Goal: Task Accomplishment & Management: Use online tool/utility

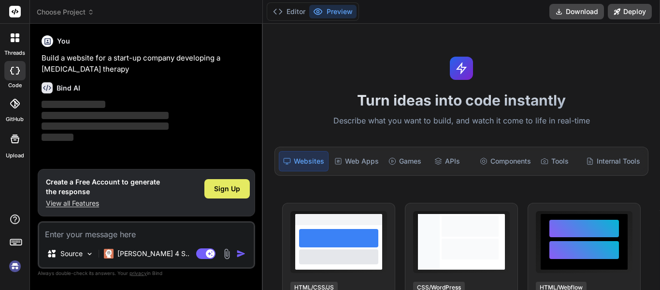
click at [230, 187] on span "Sign Up" at bounding box center [227, 189] width 26 height 10
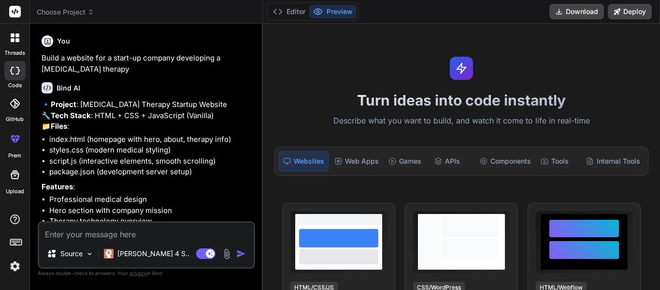
click at [219, 167] on li "script.js (interactive elements, smooth scrolling)" at bounding box center [151, 161] width 204 height 11
drag, startPoint x: 80, startPoint y: 90, endPoint x: 301, endPoint y: 98, distance: 221.6
click at [301, 98] on div "threads code GitHub prem Upload Choose Project Created with Pixso. Bind AI Web …" at bounding box center [330, 145] width 660 height 290
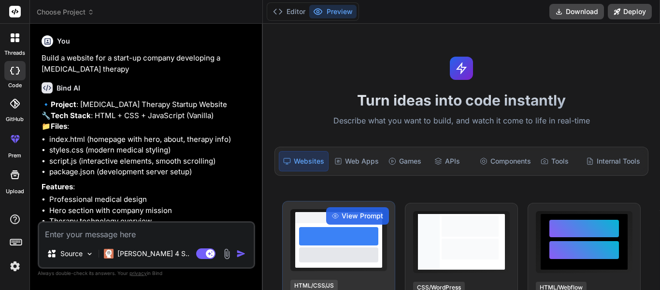
click at [318, 239] on div at bounding box center [338, 236] width 79 height 18
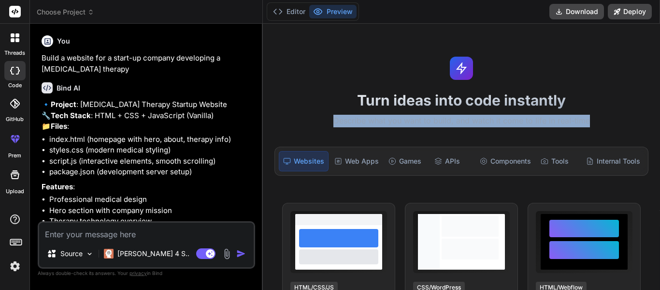
drag, startPoint x: 658, startPoint y: 94, endPoint x: 658, endPoint y: 124, distance: 30.0
click at [658, 124] on div "Turn ideas into code instantly Describe what you want to build, and watch it co…" at bounding box center [461, 157] width 397 height 266
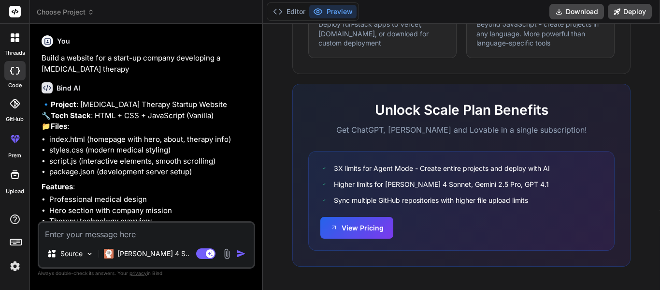
scroll to position [656, 0]
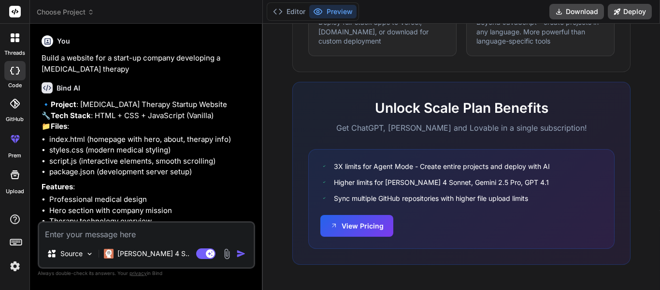
click at [13, 181] on div at bounding box center [14, 174] width 23 height 23
type textarea "x"
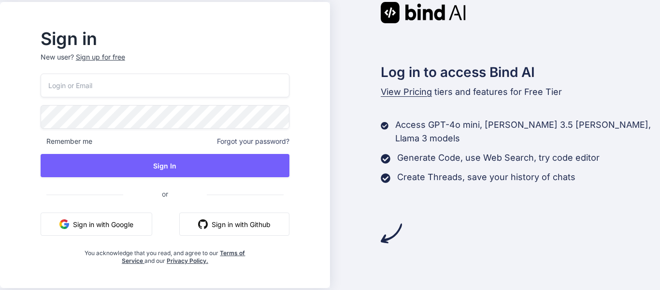
click at [139, 82] on input "email" at bounding box center [165, 85] width 249 height 24
type input "eric1stock@gmail.com"
click at [92, 142] on span "Remember me" at bounding box center [67, 141] width 52 height 10
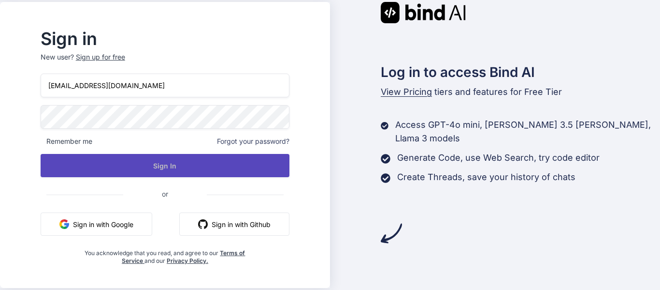
click at [184, 169] on button "Sign In" at bounding box center [165, 165] width 249 height 23
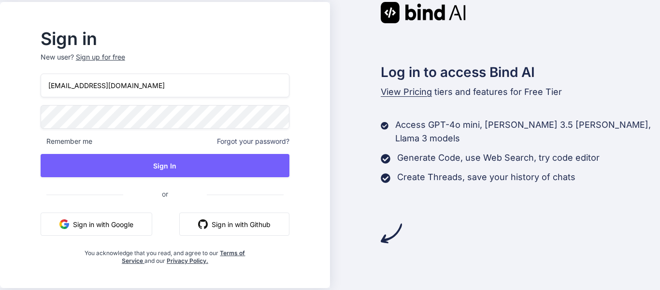
click at [124, 56] on div "Sign up for free" at bounding box center [100, 57] width 49 height 10
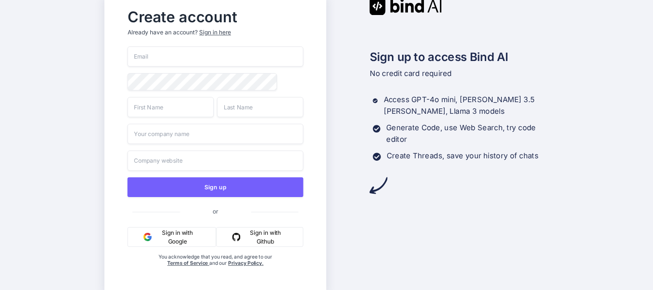
click at [173, 54] on input "email" at bounding box center [216, 56] width 176 height 20
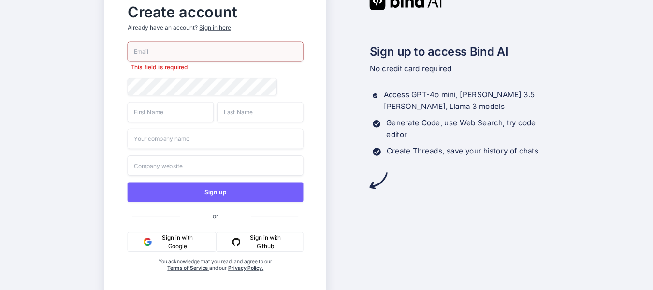
click at [145, 54] on input "email" at bounding box center [216, 52] width 176 height 20
paste input "eric1stock@gmail.com"
type input "eric1stock@gmail.com"
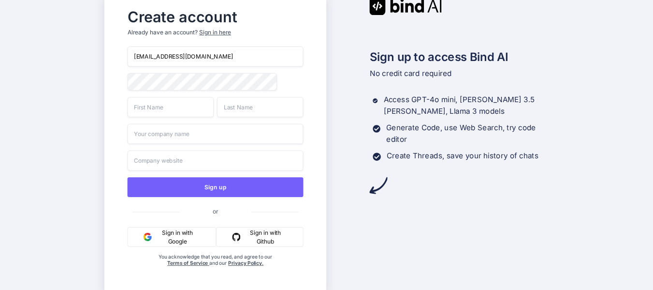
click at [182, 109] on input "text" at bounding box center [171, 107] width 87 height 20
type input "Eric"
type input "Fine"
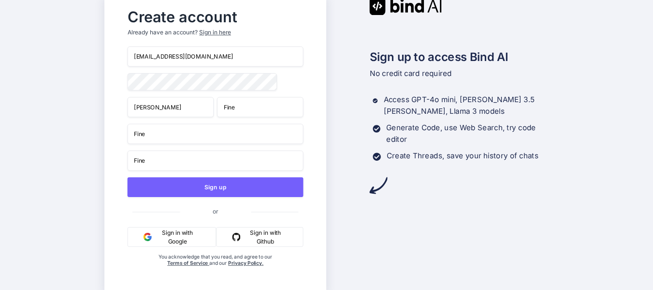
click at [179, 138] on input "Fine" at bounding box center [216, 134] width 176 height 20
drag, startPoint x: 179, startPoint y: 138, endPoint x: 131, endPoint y: 136, distance: 48.4
click at [131, 136] on input "Fine" at bounding box center [216, 134] width 176 height 20
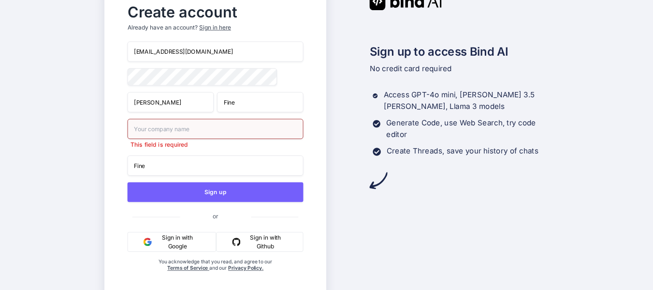
drag, startPoint x: 159, startPoint y: 163, endPoint x: 119, endPoint y: 159, distance: 39.8
click at [119, 159] on div "Create account Already have an account? Sign in here eric1stock@gmail.com Eric …" at bounding box center [215, 145] width 196 height 292
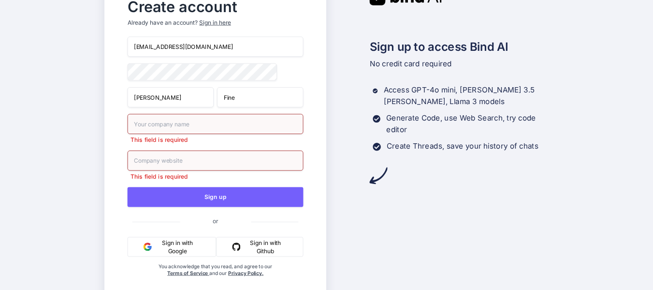
click at [154, 130] on input "text" at bounding box center [216, 124] width 176 height 20
type input "gladiator"
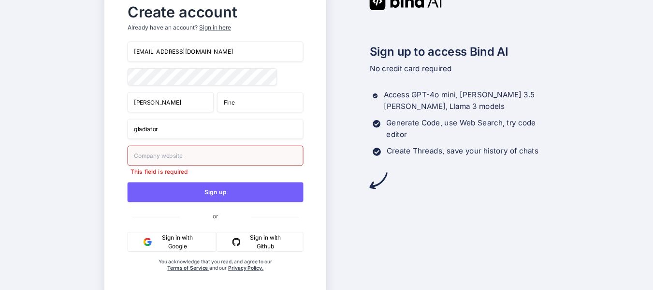
click at [180, 166] on input "text" at bounding box center [216, 156] width 176 height 20
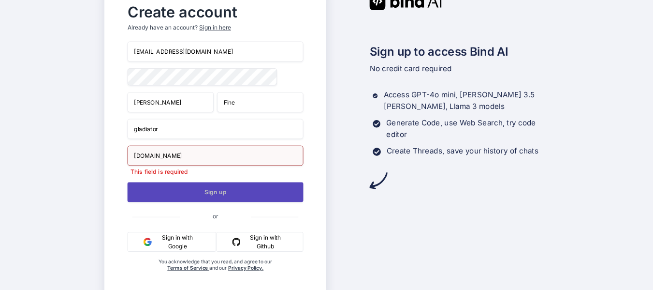
type input "gladiatortreatments.com"
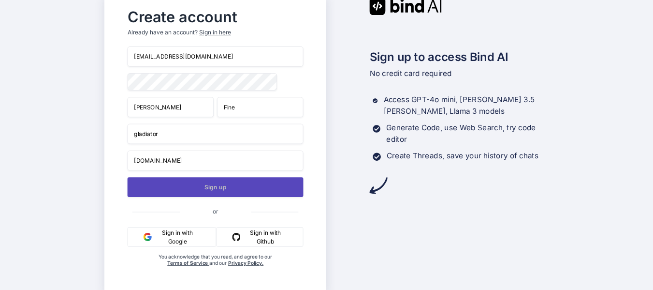
click at [206, 190] on button "Sign up" at bounding box center [216, 187] width 176 height 20
click at [216, 186] on button "Sign up" at bounding box center [216, 187] width 176 height 20
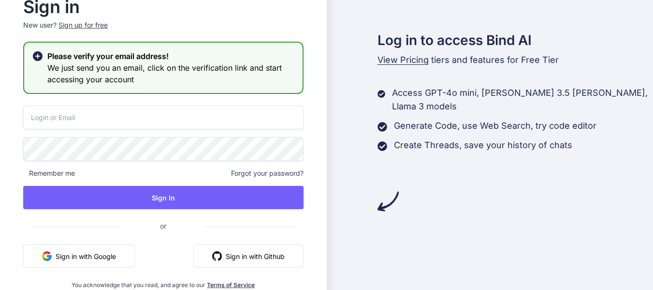
type input "eric1stock@gmail.com"
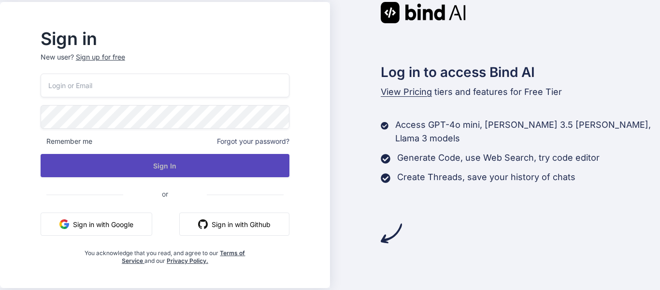
type input "eric1stock@gmail.com"
click at [231, 167] on button "Sign In" at bounding box center [165, 165] width 249 height 23
click at [178, 164] on button "Sign In" at bounding box center [165, 165] width 249 height 23
